Goal: Information Seeking & Learning: Learn about a topic

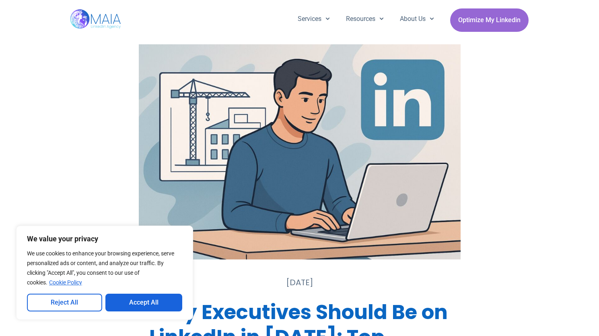
scroll to position [349, 0]
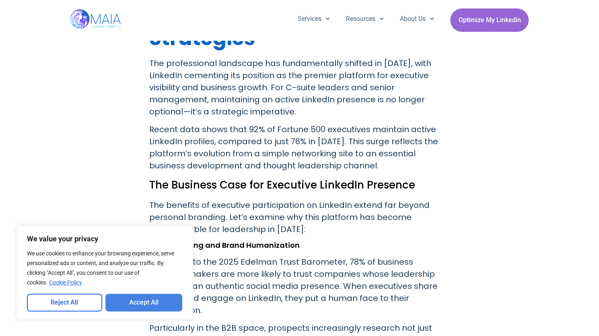
click at [143, 306] on button "Accept All" at bounding box center [143, 302] width 77 height 18
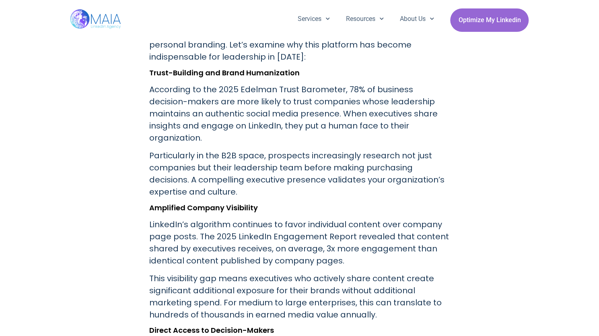
scroll to position [523, 0]
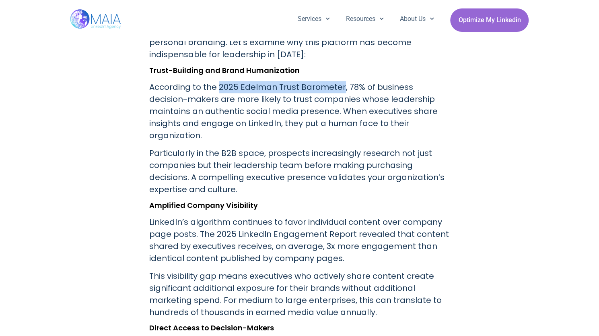
drag, startPoint x: 218, startPoint y: 85, endPoint x: 341, endPoint y: 87, distance: 122.8
click at [341, 87] on p "According to the 2025 Edelman Trust Barometer, 78% of business decision-makers …" at bounding box center [299, 111] width 301 height 60
copy p "2025 Edelman Trust Barometer"
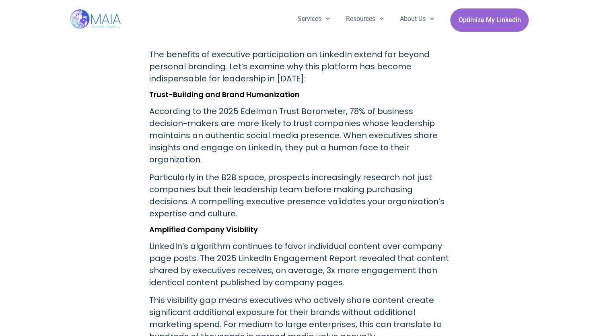
scroll to position [456, 0]
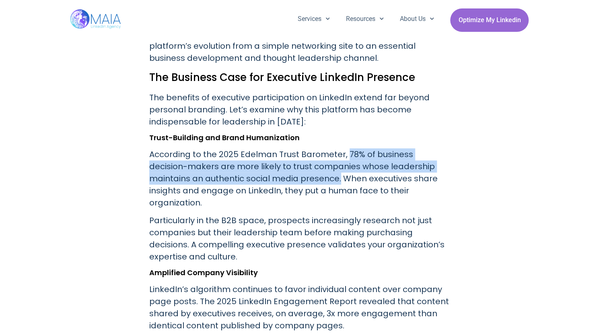
drag, startPoint x: 345, startPoint y: 154, endPoint x: 283, endPoint y: 176, distance: 64.9
click at [283, 176] on p "According to the 2025 Edelman Trust Barometer, 78% of business decision-makers …" at bounding box center [299, 178] width 301 height 60
copy p "78% of business decision-makers are more likely to trust companies whose leader…"
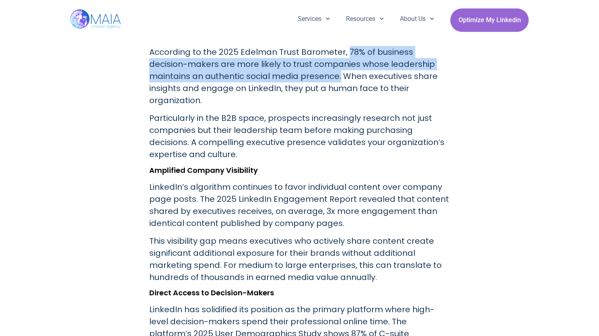
scroll to position [590, 0]
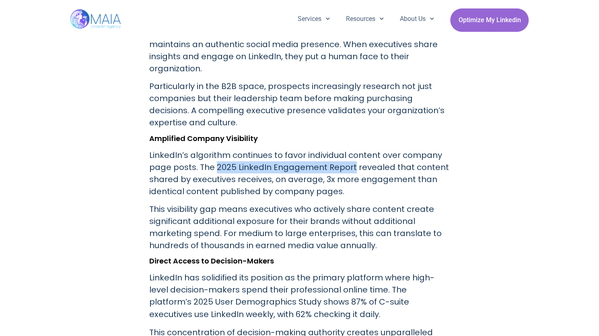
drag, startPoint x: 216, startPoint y: 154, endPoint x: 351, endPoint y: 155, distance: 135.2
click at [351, 155] on p "LinkedIn’s algorithm continues to favor individual content over company page po…" at bounding box center [299, 173] width 301 height 48
copy p "2025 LinkedIn Engagement Report"
click at [420, 178] on p "LinkedIn’s algorithm continues to favor individual content over company page po…" at bounding box center [299, 173] width 301 height 48
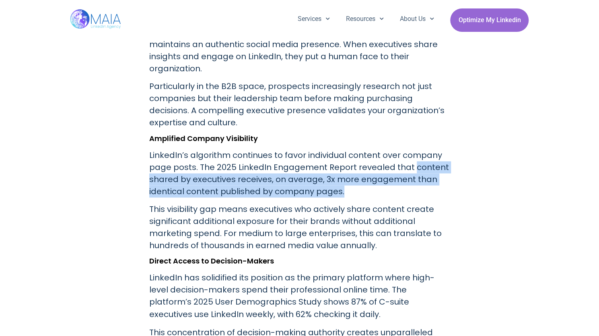
drag, startPoint x: 410, startPoint y: 156, endPoint x: 343, endPoint y: 179, distance: 70.5
click at [343, 179] on p "LinkedIn’s algorithm continues to favor individual content over company page po…" at bounding box center [299, 173] width 301 height 48
copy p "content shared by executives receives, on average, 3x more engagement than iden…"
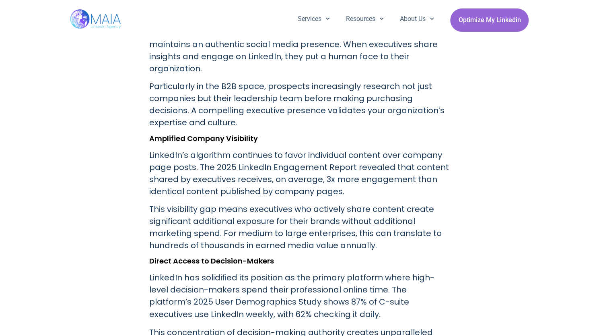
click at [444, 217] on p "This visibility gap means executives who actively share content create signific…" at bounding box center [299, 227] width 301 height 48
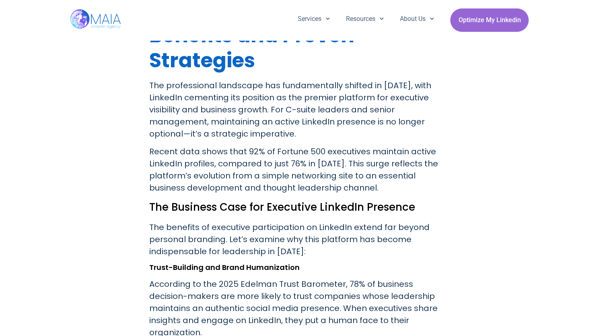
scroll to position [322, 0]
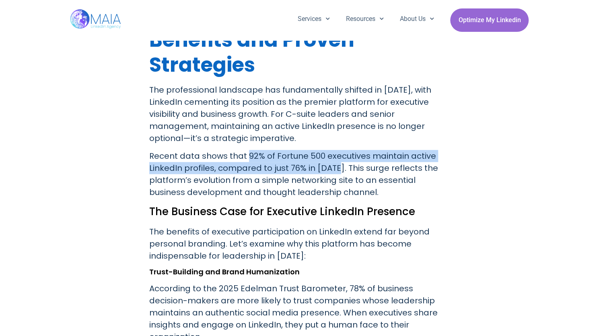
drag, startPoint x: 247, startPoint y: 156, endPoint x: 336, endPoint y: 171, distance: 89.8
click at [336, 171] on p "Recent data shows that 92% of Fortune 500 executives maintain active LinkedIn p…" at bounding box center [299, 174] width 301 height 48
copy p "92% of Fortune 500 executives maintain active LinkedIn profiles, compared to ju…"
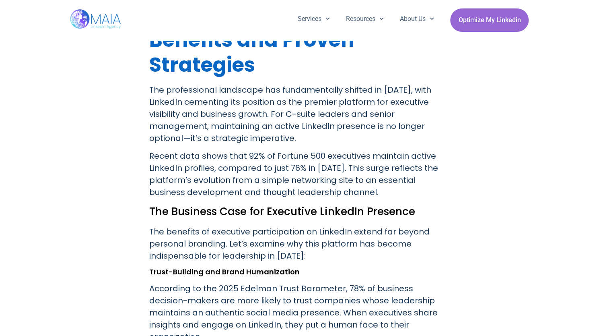
click at [379, 177] on p "Recent data shows that 92% of Fortune 500 executives maintain active LinkedIn p…" at bounding box center [299, 174] width 301 height 48
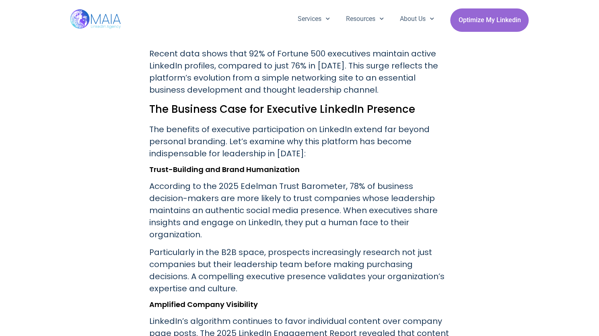
scroll to position [429, 0]
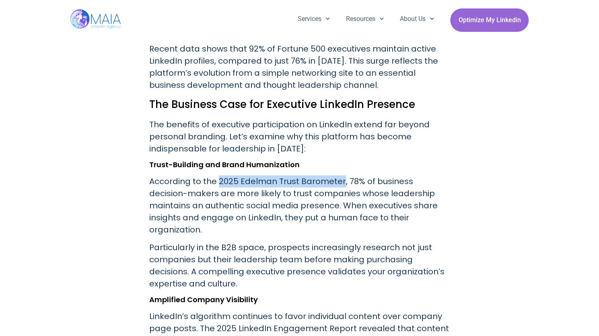
drag, startPoint x: 220, startPoint y: 180, endPoint x: 341, endPoint y: 184, distance: 120.8
click at [341, 184] on p "According to the 2025 Edelman Trust Barometer, 78% of business decision-makers …" at bounding box center [299, 205] width 301 height 60
copy p "2025 Edelman Trust Barometer"
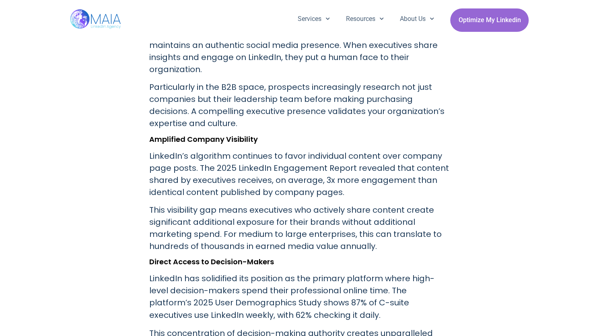
scroll to position [590, 0]
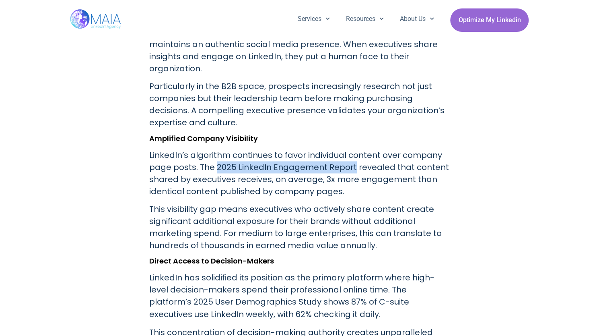
drag, startPoint x: 216, startPoint y: 153, endPoint x: 351, endPoint y: 159, distance: 135.4
click at [351, 159] on p "LinkedIn’s algorithm continues to favor individual content over company page po…" at bounding box center [299, 173] width 301 height 48
copy p "2025 LinkedIn Engagement Report"
